Goal: Task Accomplishment & Management: Manage account settings

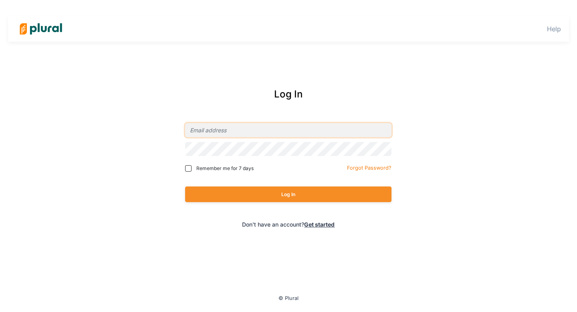
click at [217, 133] on input "email" at bounding box center [288, 130] width 206 height 14
click at [0, 0] on com-1password-button at bounding box center [0, 0] width 0 height 0
type input "[PERSON_NAME][EMAIL_ADDRESS][DOMAIN_NAME]"
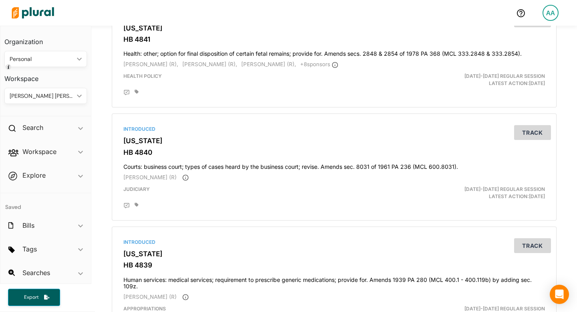
scroll to position [1259, 0]
click at [245, 101] on div "Introduced [US_STATE] HB 4841 Health: other; option for final disposition of ce…" at bounding box center [333, 54] width 437 height 100
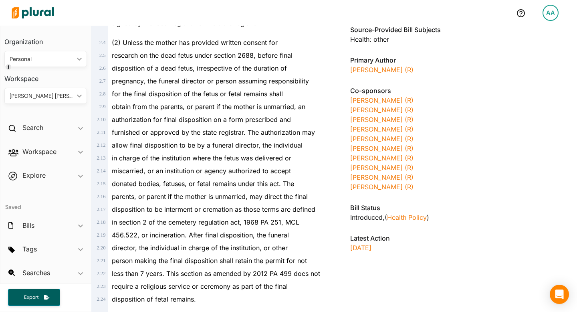
scroll to position [141, 0]
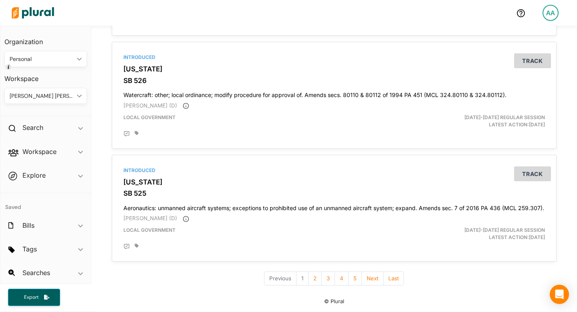
scroll to position [2748, 0]
click at [315, 280] on button "2" at bounding box center [315, 278] width 14 height 14
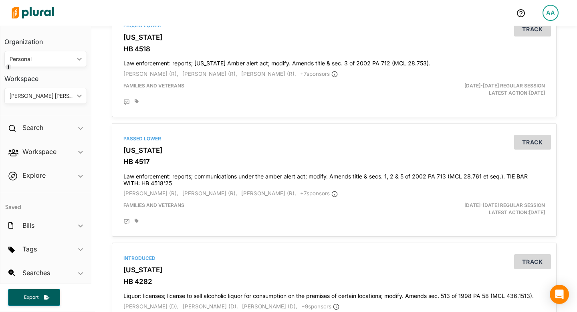
scroll to position [2741, 0]
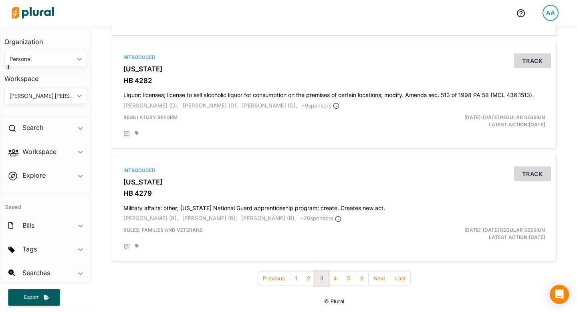
click at [322, 278] on button "3" at bounding box center [322, 278] width 14 height 14
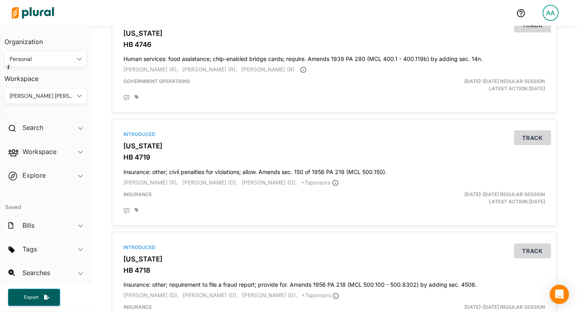
scroll to position [2140, 0]
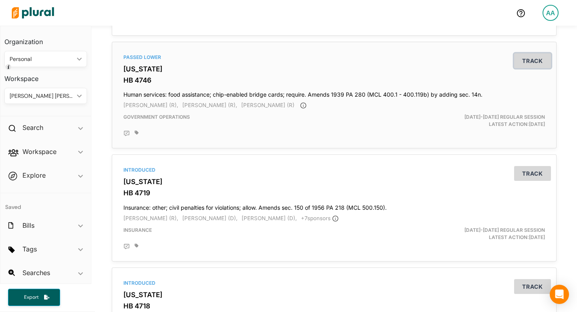
click at [534, 68] on button "Track" at bounding box center [532, 60] width 37 height 15
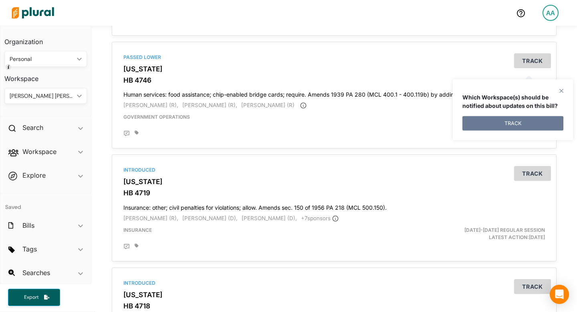
click at [499, 119] on button "TRACK" at bounding box center [512, 123] width 101 height 14
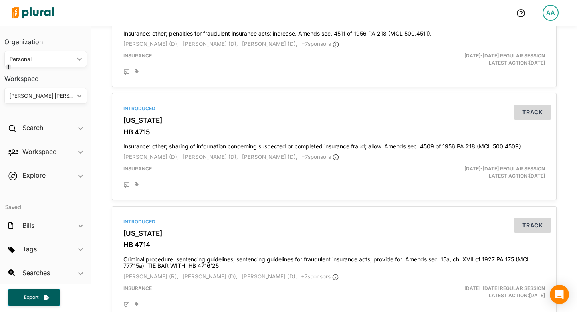
scroll to position [2721, 0]
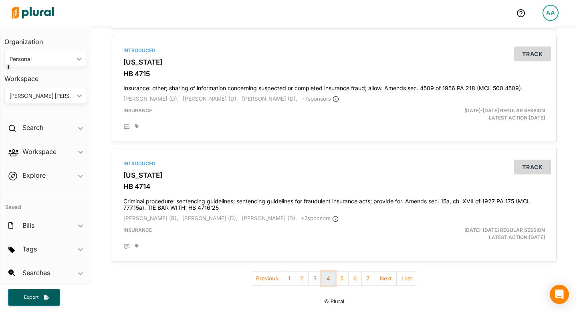
click at [324, 278] on button "4" at bounding box center [328, 278] width 14 height 14
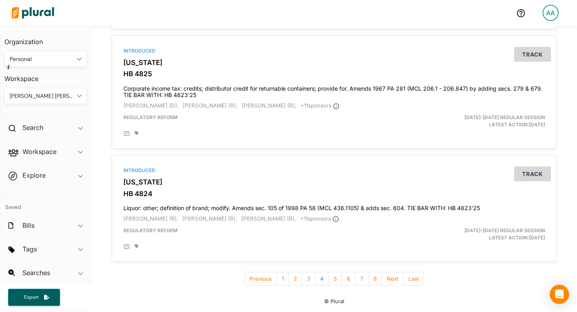
scroll to position [2768, 0]
click at [385, 281] on button "Next" at bounding box center [392, 279] width 22 height 14
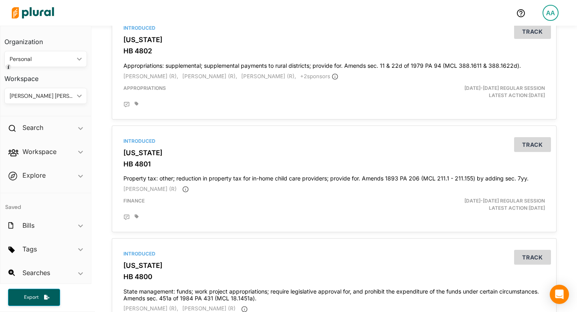
scroll to position [2748, 0]
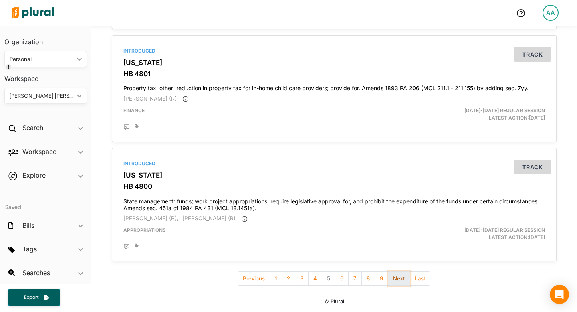
click at [394, 279] on button "Next" at bounding box center [399, 278] width 22 height 14
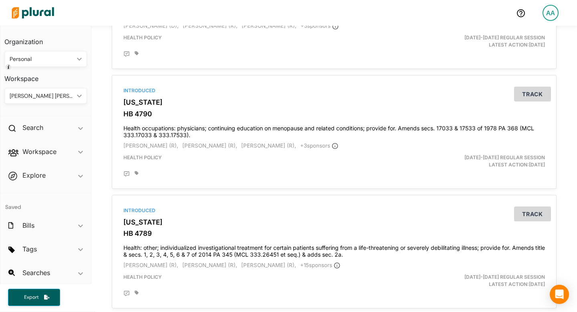
scroll to position [2264, 0]
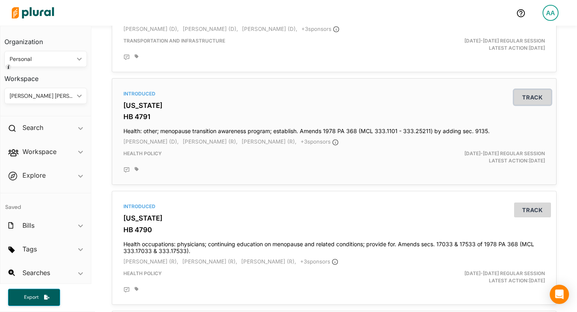
click at [524, 105] on button "Track" at bounding box center [532, 97] width 37 height 15
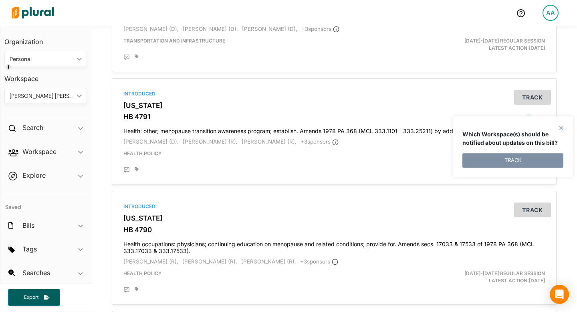
click at [561, 127] on polygon at bounding box center [561, 128] width 7 height 7
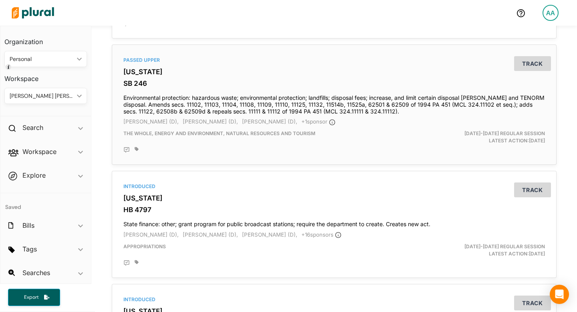
scroll to position [1460, 0]
click at [525, 194] on button "Track" at bounding box center [532, 190] width 37 height 15
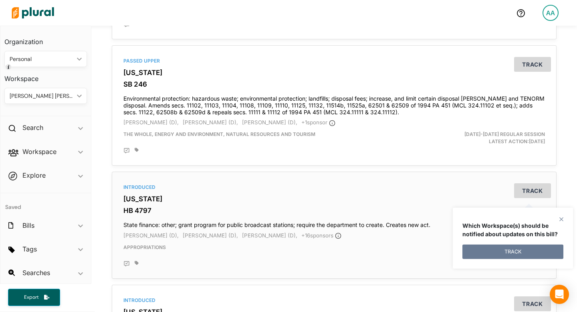
click at [517, 253] on button "TRACK" at bounding box center [512, 251] width 101 height 14
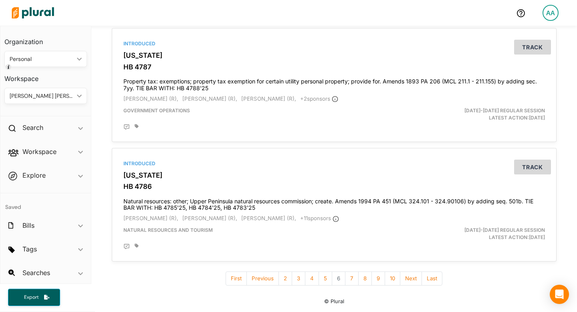
scroll to position [2788, 0]
click at [406, 280] on button "Next" at bounding box center [411, 278] width 22 height 14
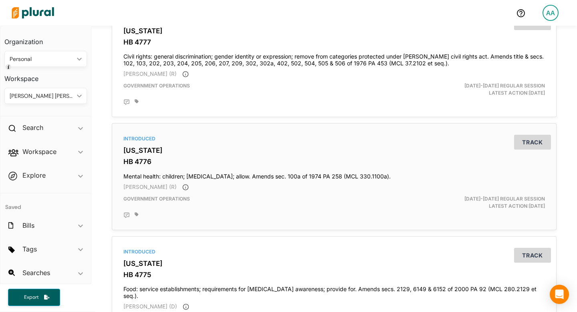
scroll to position [2321, 0]
click at [525, 149] on button "Track" at bounding box center [532, 142] width 37 height 15
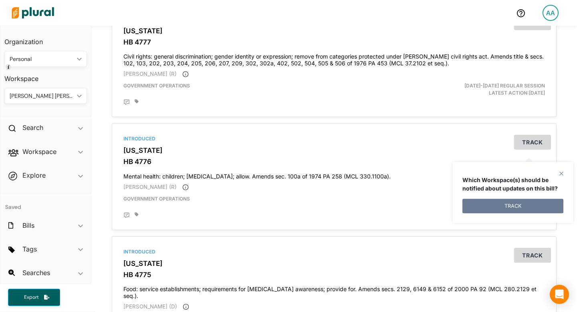
click at [513, 209] on button "TRACK" at bounding box center [512, 206] width 101 height 14
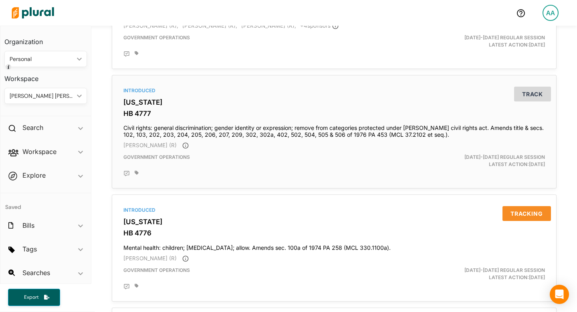
scroll to position [2208, 0]
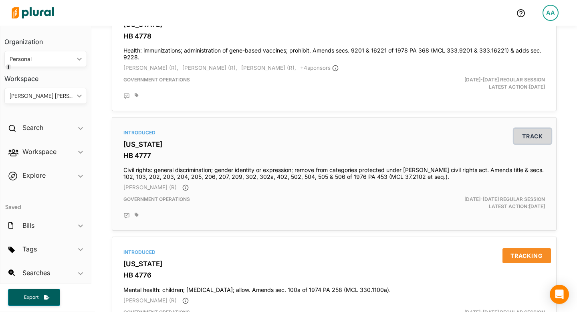
click at [520, 143] on button "Track" at bounding box center [532, 136] width 37 height 15
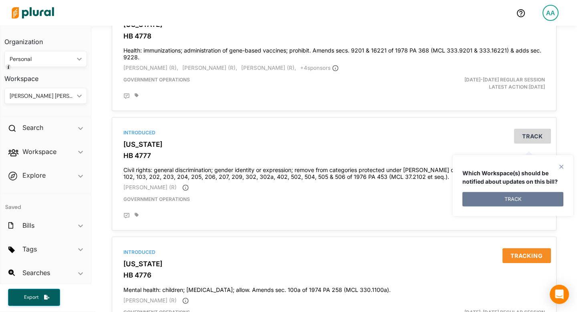
click at [504, 201] on button "TRACK" at bounding box center [512, 199] width 101 height 14
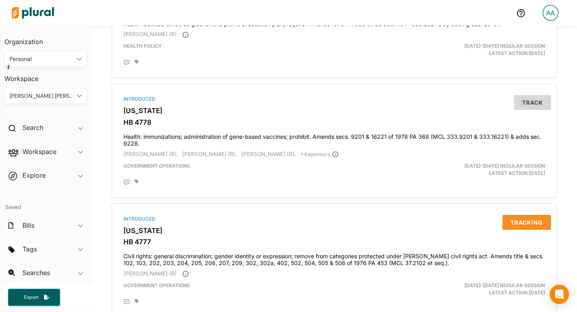
scroll to position [2112, 0]
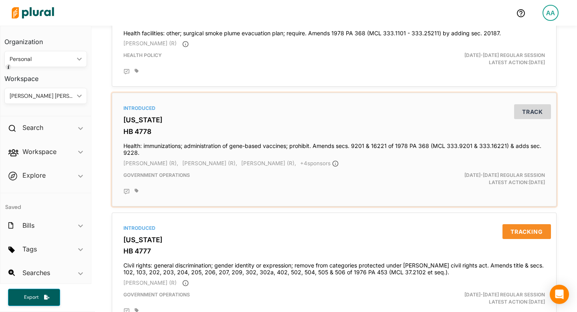
click at [421, 153] on h4 "Health: immunizations; administration of gene-based vaccines; prohibit. Amends …" at bounding box center [333, 148] width 421 height 18
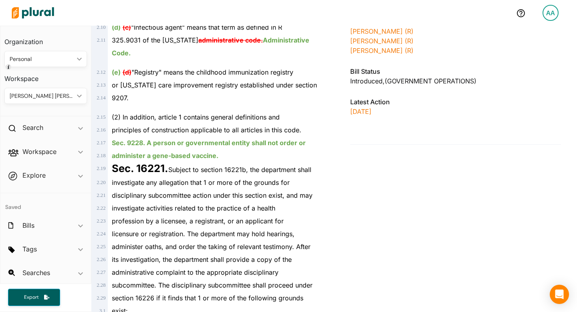
scroll to position [370, 0]
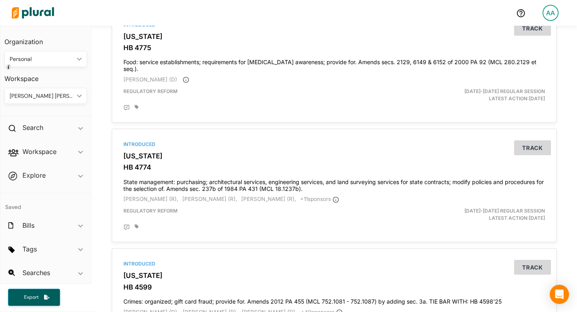
scroll to position [2757, 0]
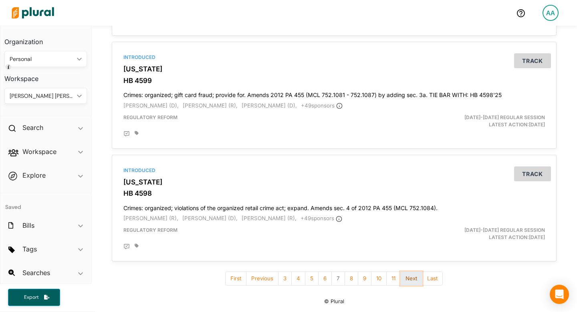
click at [415, 279] on button "Next" at bounding box center [411, 278] width 22 height 14
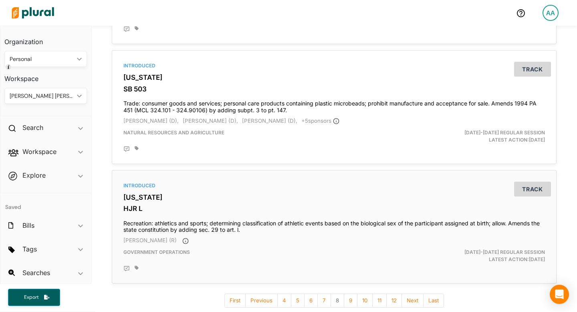
scroll to position [2756, 0]
click at [530, 196] on button "Track" at bounding box center [532, 188] width 37 height 15
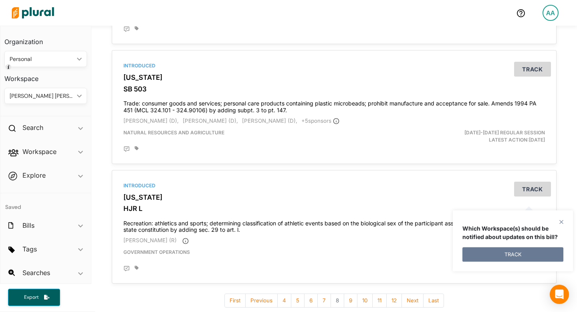
click at [505, 256] on button "TRACK" at bounding box center [512, 254] width 101 height 14
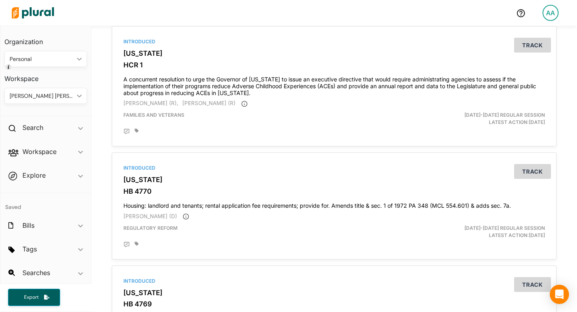
scroll to position [1475, 0]
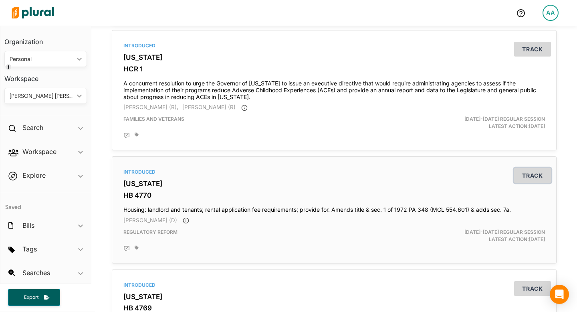
click at [524, 181] on button "Track" at bounding box center [532, 175] width 37 height 15
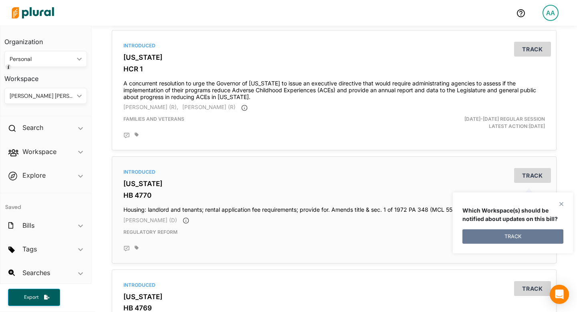
click at [500, 235] on button "TRACK" at bounding box center [512, 236] width 101 height 14
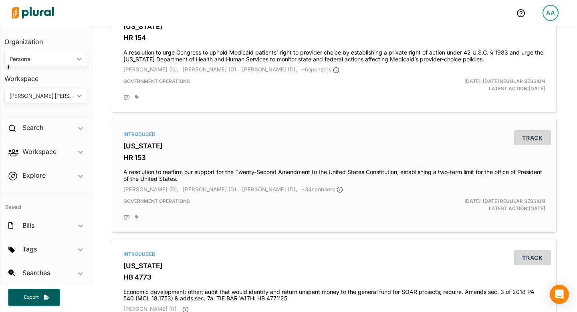
scroll to position [556, 0]
click at [415, 150] on h3 "[US_STATE]" at bounding box center [333, 146] width 421 height 8
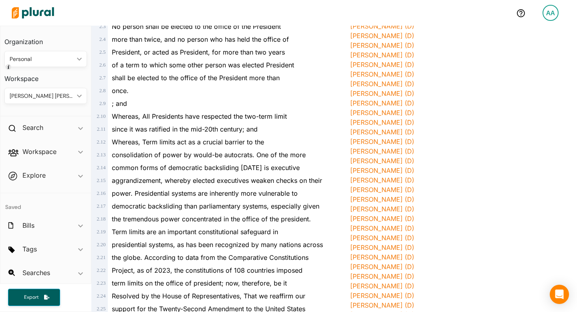
scroll to position [423, 0]
